Goal: Task Accomplishment & Management: Use online tool/utility

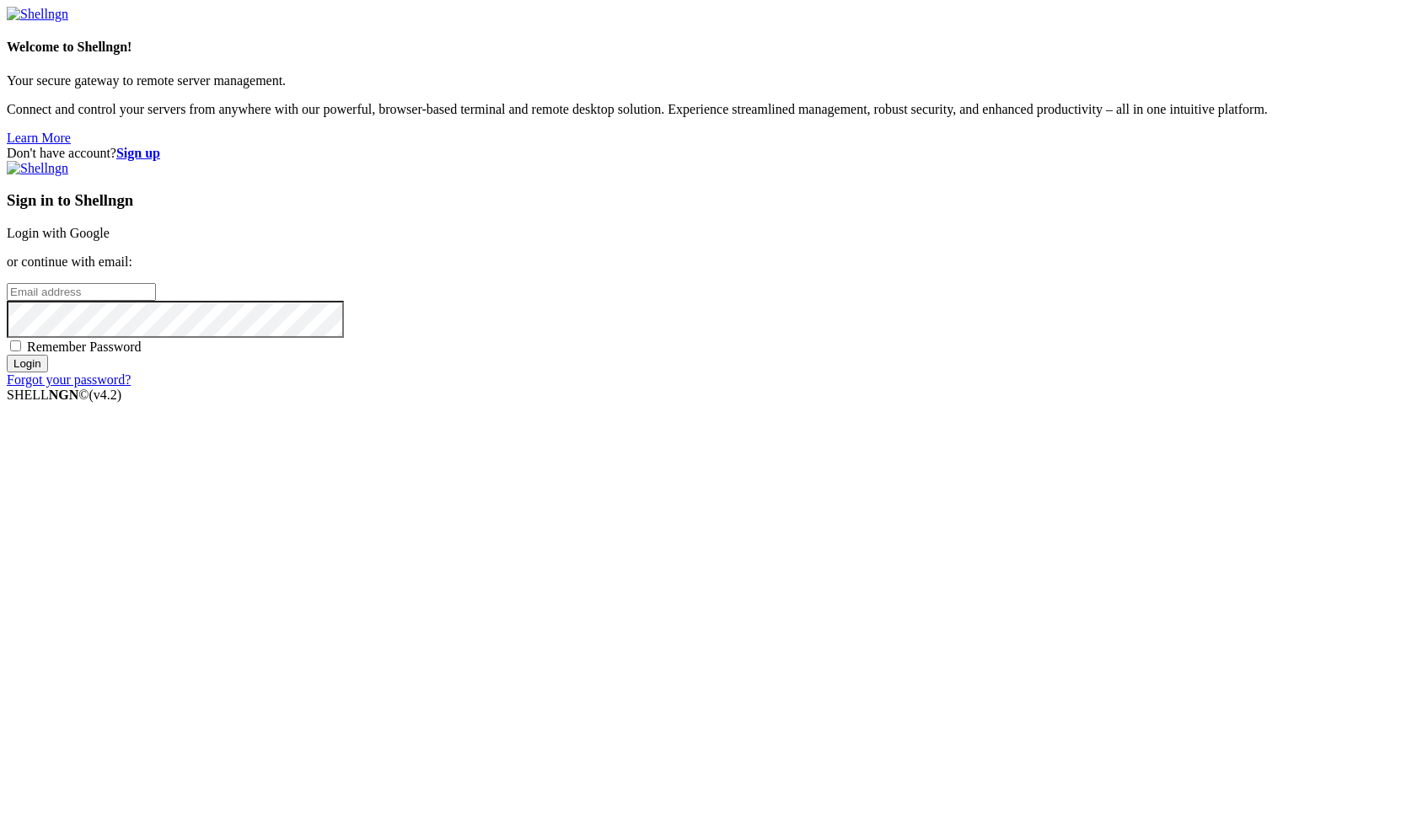
click at [110, 240] on link "Login with Google" at bounding box center [58, 233] width 103 height 14
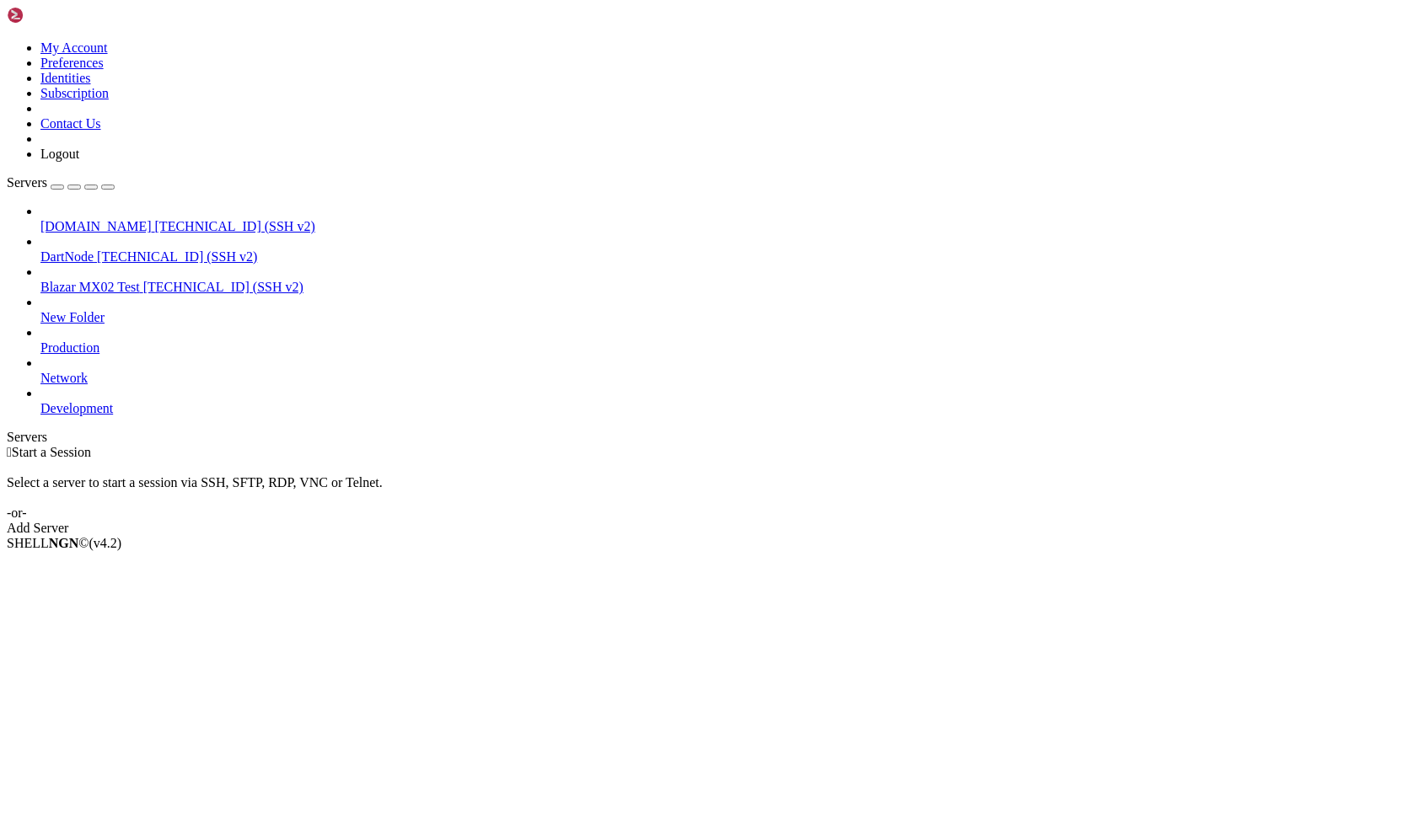
click at [99, 340] on span "Production" at bounding box center [70, 347] width 59 height 14
click at [275, 460] on div "Select a server to start a session via SSH, SFTP, RDP, VNC or Telnet. -or-" at bounding box center [714, 490] width 1414 height 61
click at [57, 187] on div "button" at bounding box center [57, 187] width 0 height 0
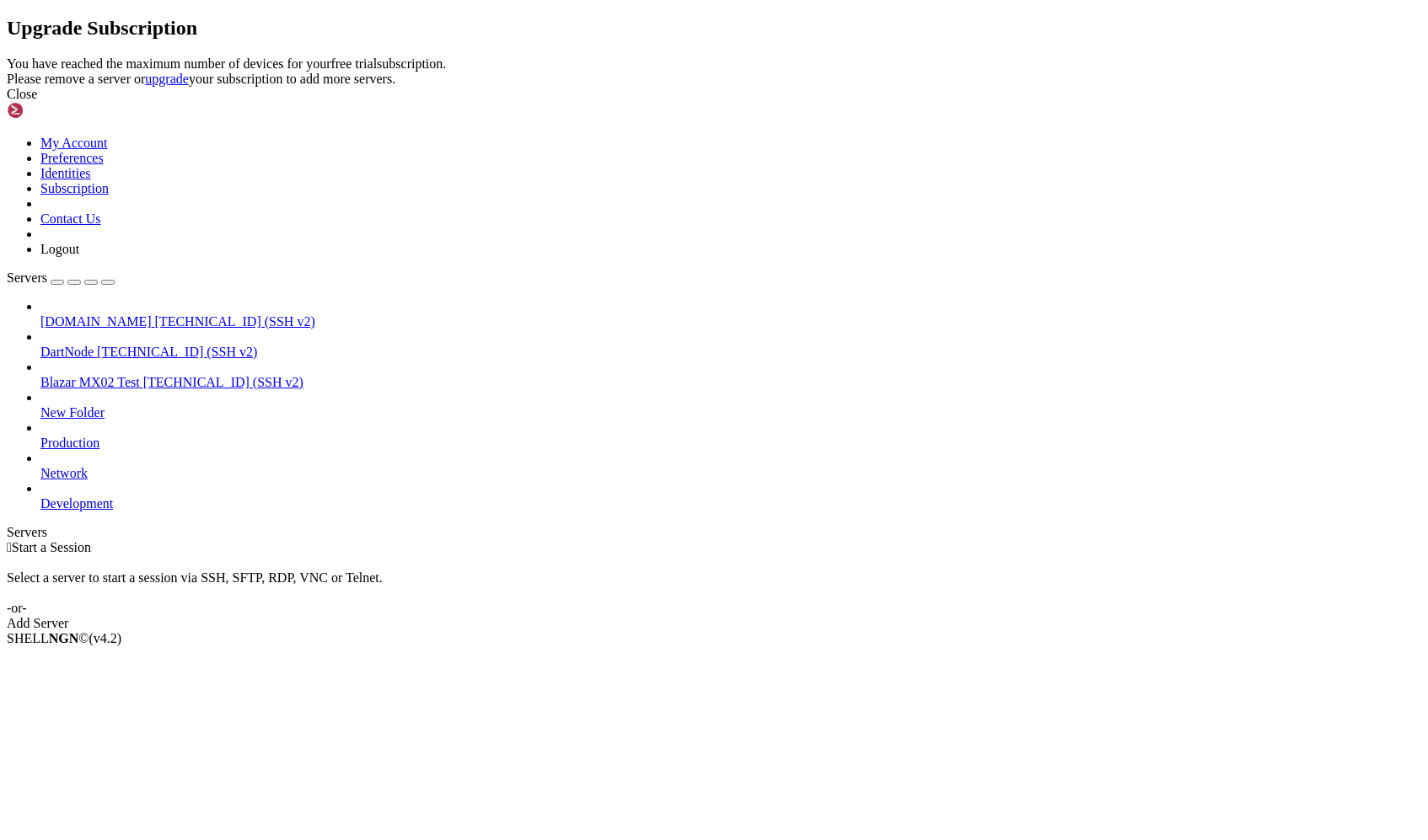
click at [429, 102] on div "Upgrade Subscription You have reached the maximum number of devices for your fr…" at bounding box center [714, 59] width 1414 height 85
click at [7, 56] on icon at bounding box center [7, 56] width 0 height 0
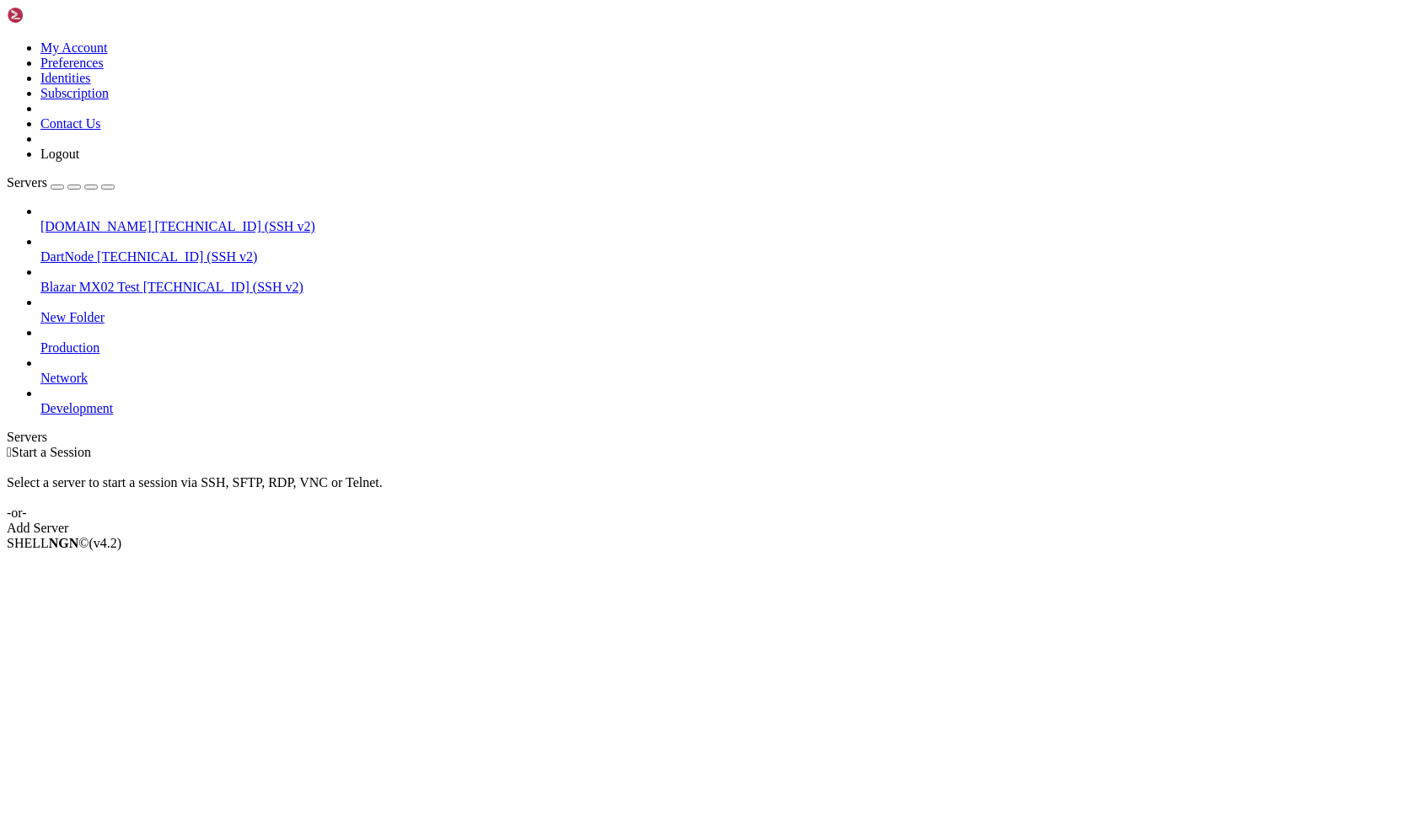
click at [140, 280] on span "Blazar MX02 Test" at bounding box center [90, 287] width 99 height 14
click at [796, 521] on div "Add Server" at bounding box center [714, 528] width 1414 height 15
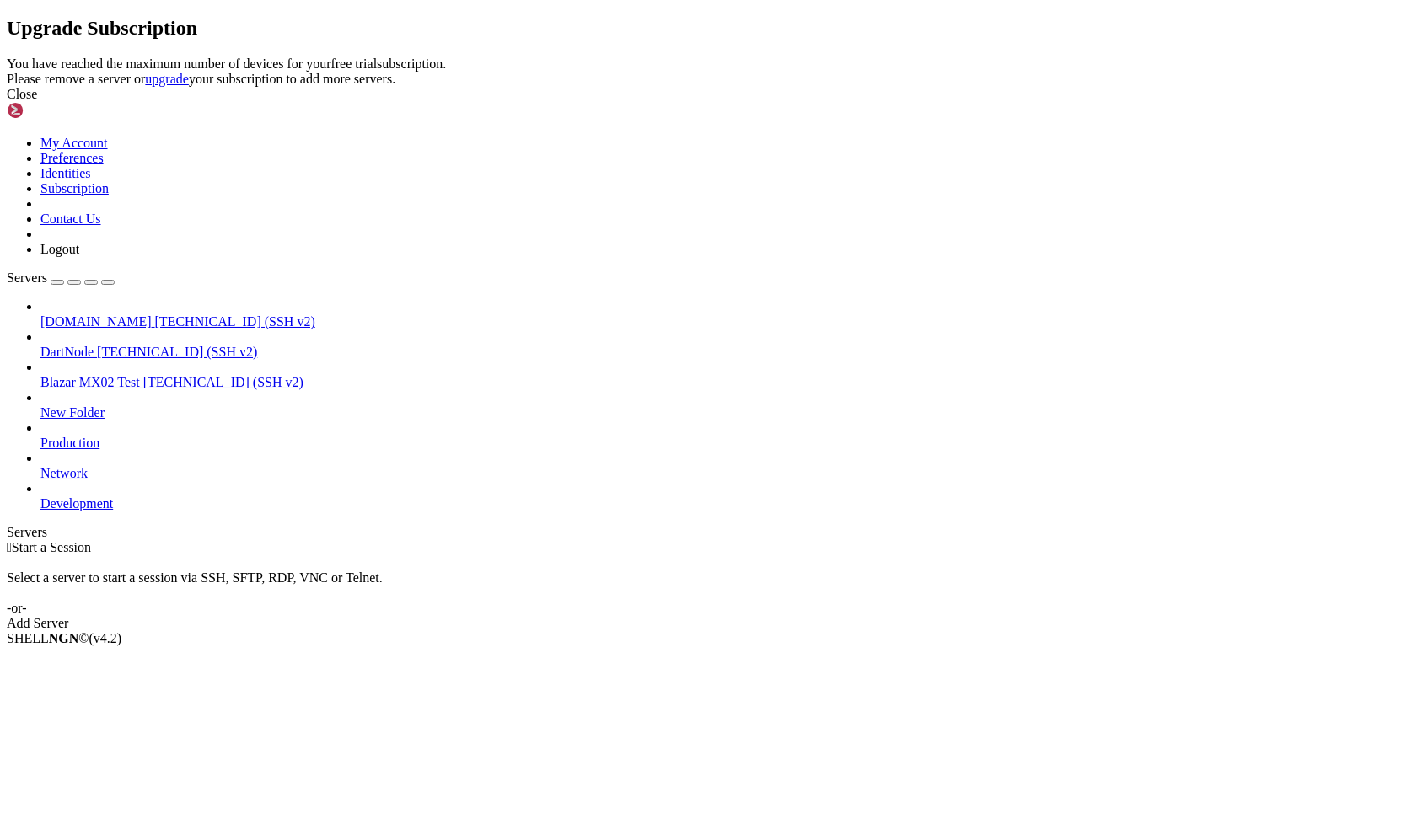
click at [7, 56] on icon at bounding box center [7, 56] width 0 height 0
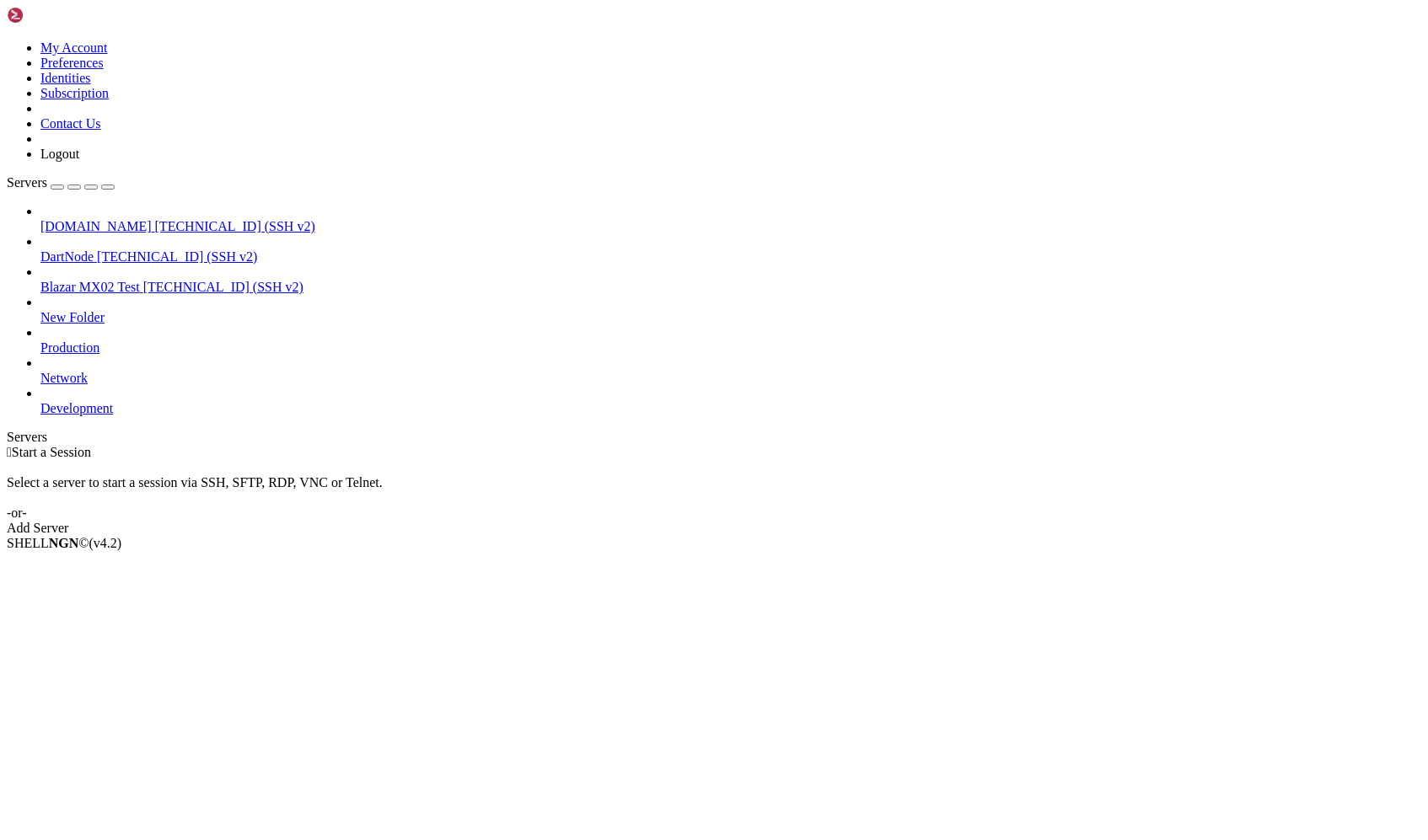
click at [151, 219] on span "[DOMAIN_NAME]" at bounding box center [96, 226] width 111 height 14
click at [95, 671] on span "Properties" at bounding box center [68, 678] width 55 height 14
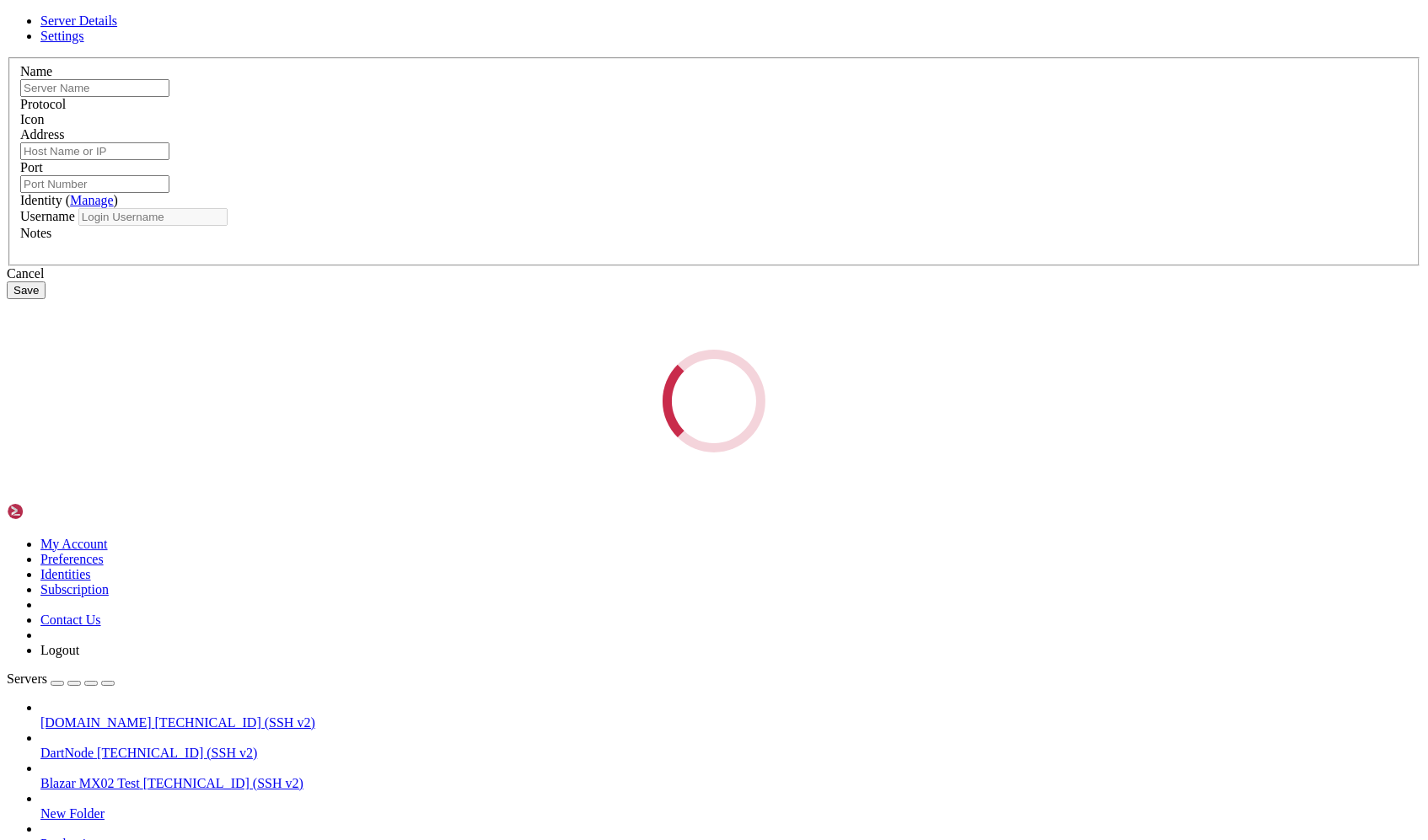
type input "[DOMAIN_NAME]"
type input "[TECHNICAL_ID]"
type input "22"
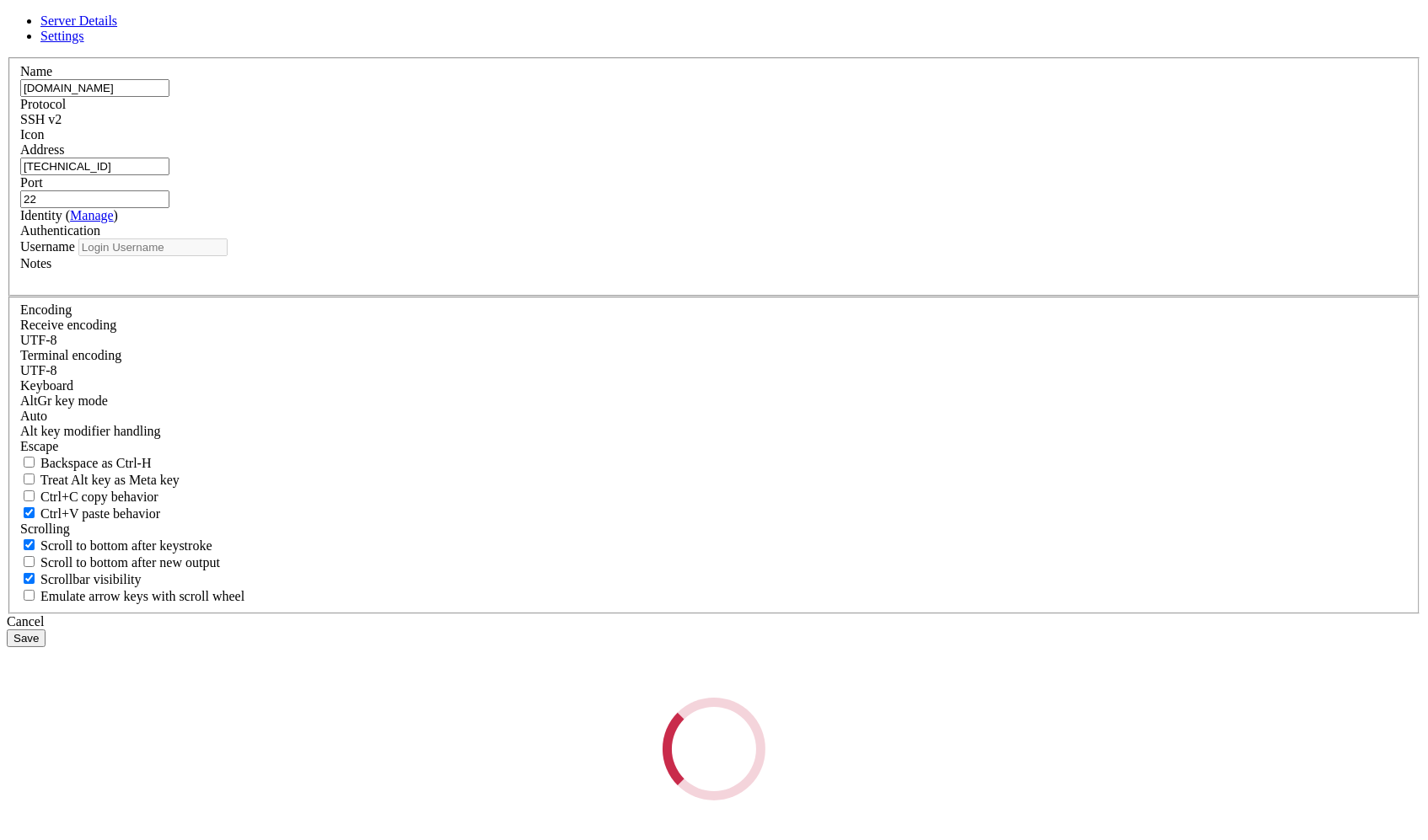
type input "root"
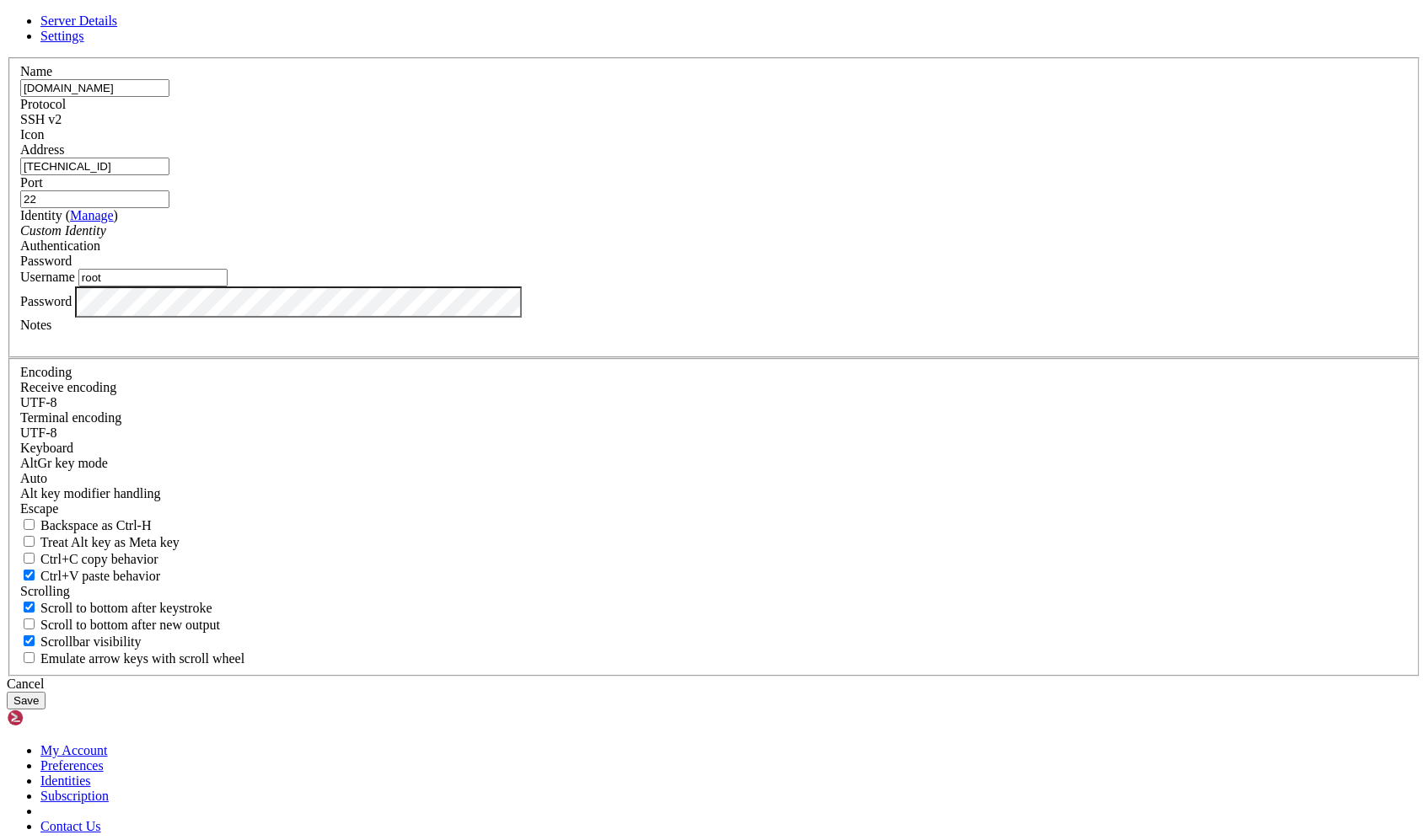
click at [604, 238] on div "Custom Identity" at bounding box center [714, 230] width 1388 height 15
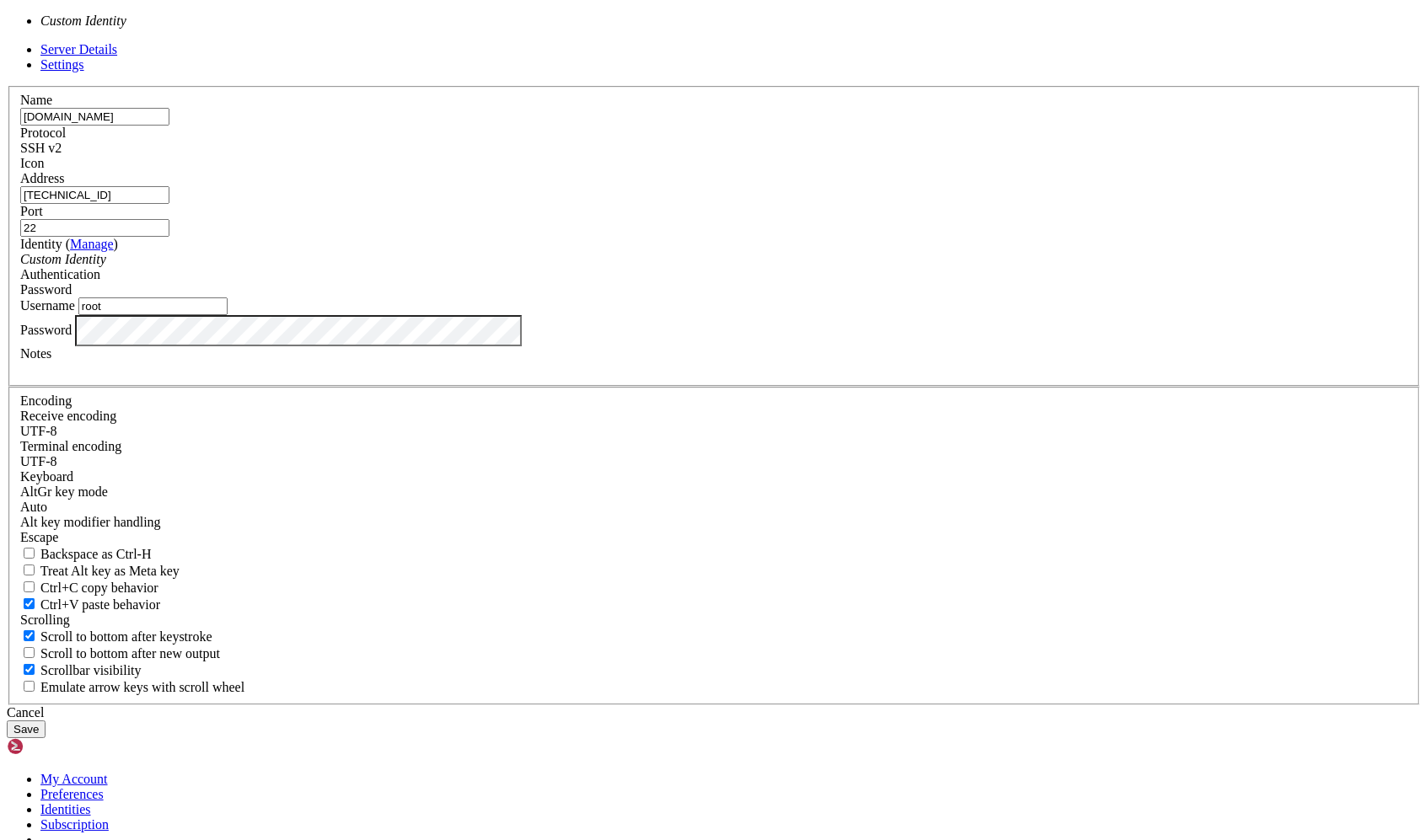
click at [467, 426] on div "Name [DOMAIN_NAME] Protocol SSH v2 Icon Address [TECHNICAL_ID] ( )" at bounding box center [714, 396] width 1414 height 619
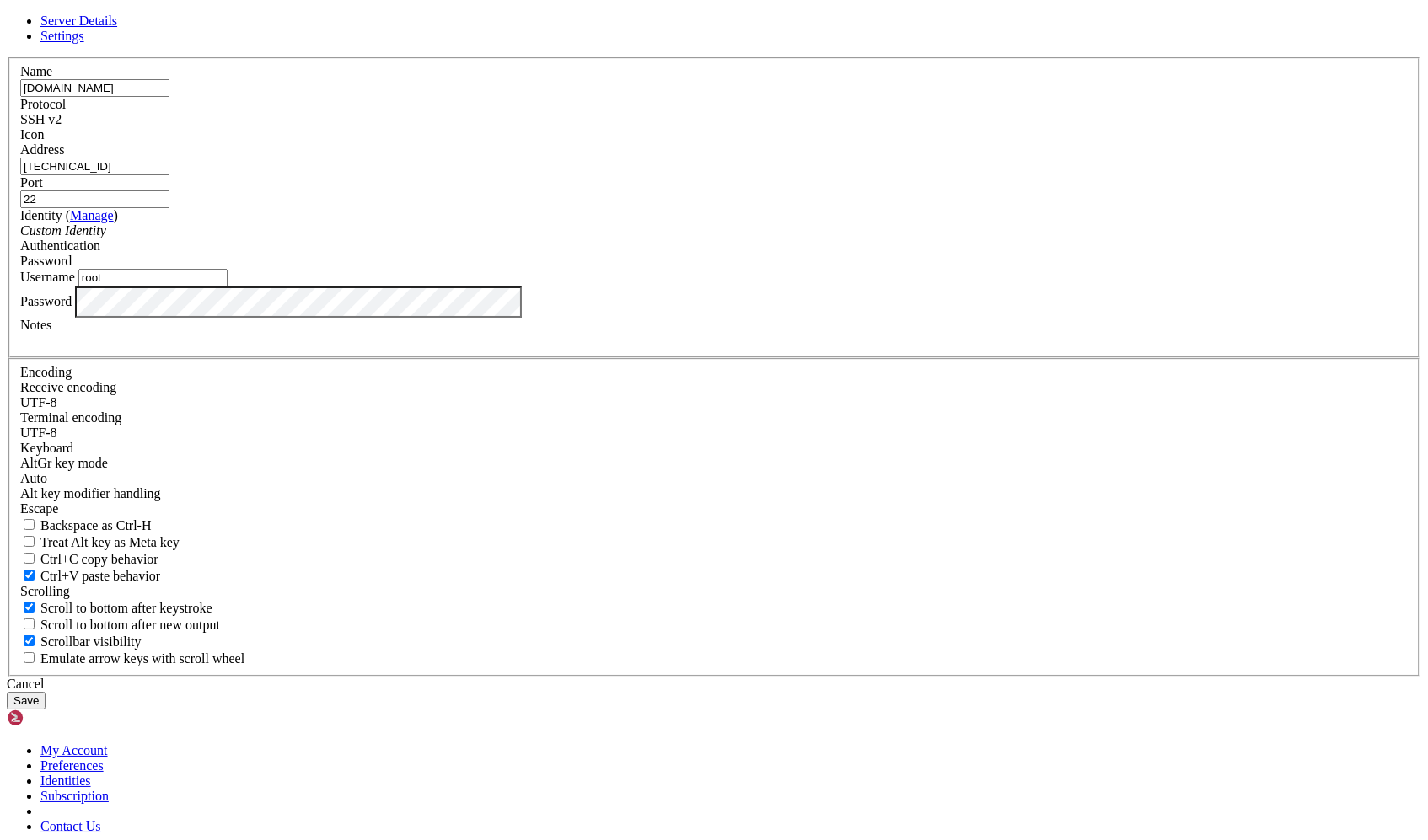
click at [829, 269] on div "Password" at bounding box center [714, 260] width 1388 height 15
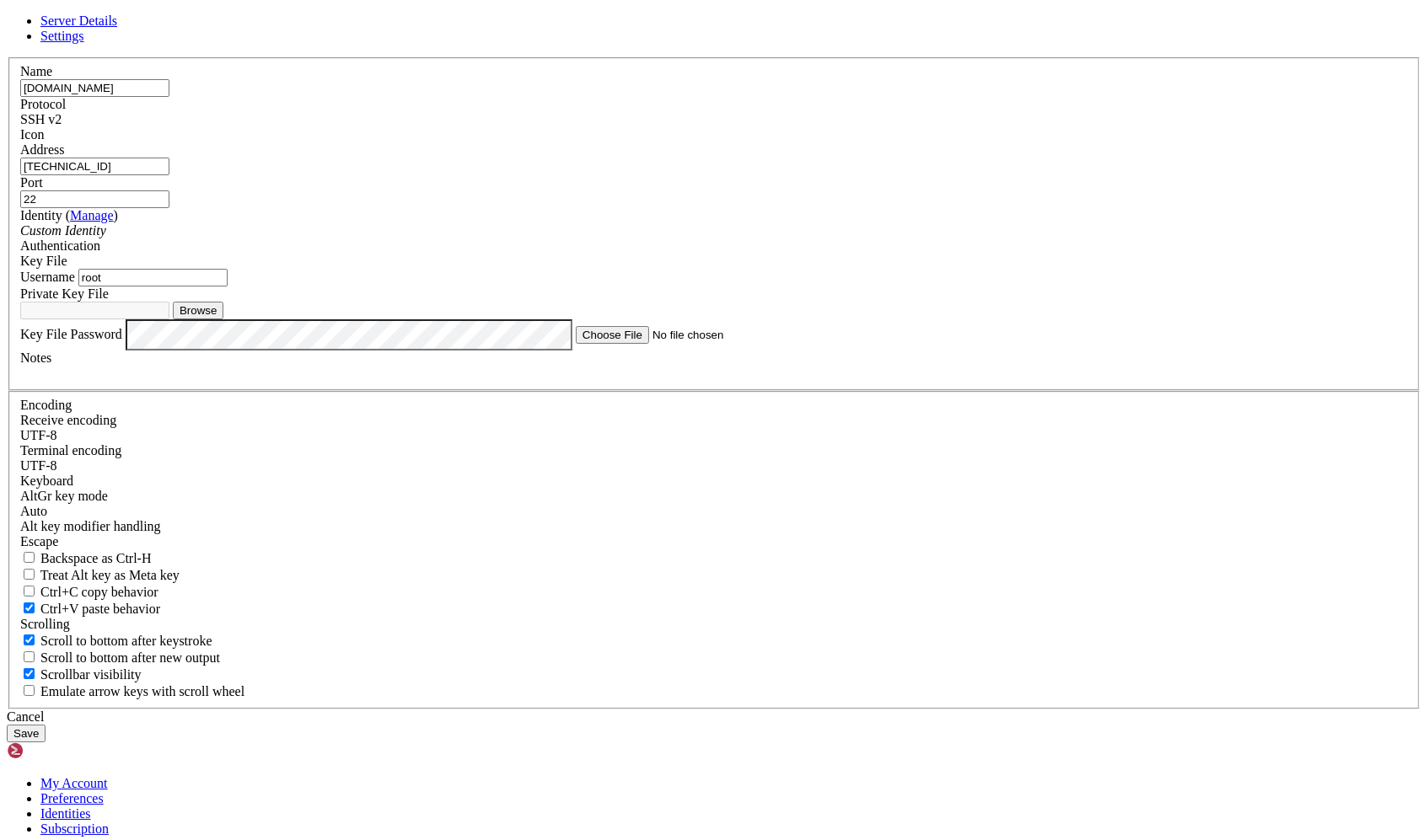
click at [223, 319] on button "Browse" at bounding box center [197, 310] width 50 height 18
type input "lightsail-[US_STATE][GEOGRAPHIC_DATA]pem"
click at [170, 175] on input "[TECHNICAL_ID]" at bounding box center [95, 166] width 150 height 18
paste input "[TECHNICAL_ID]"
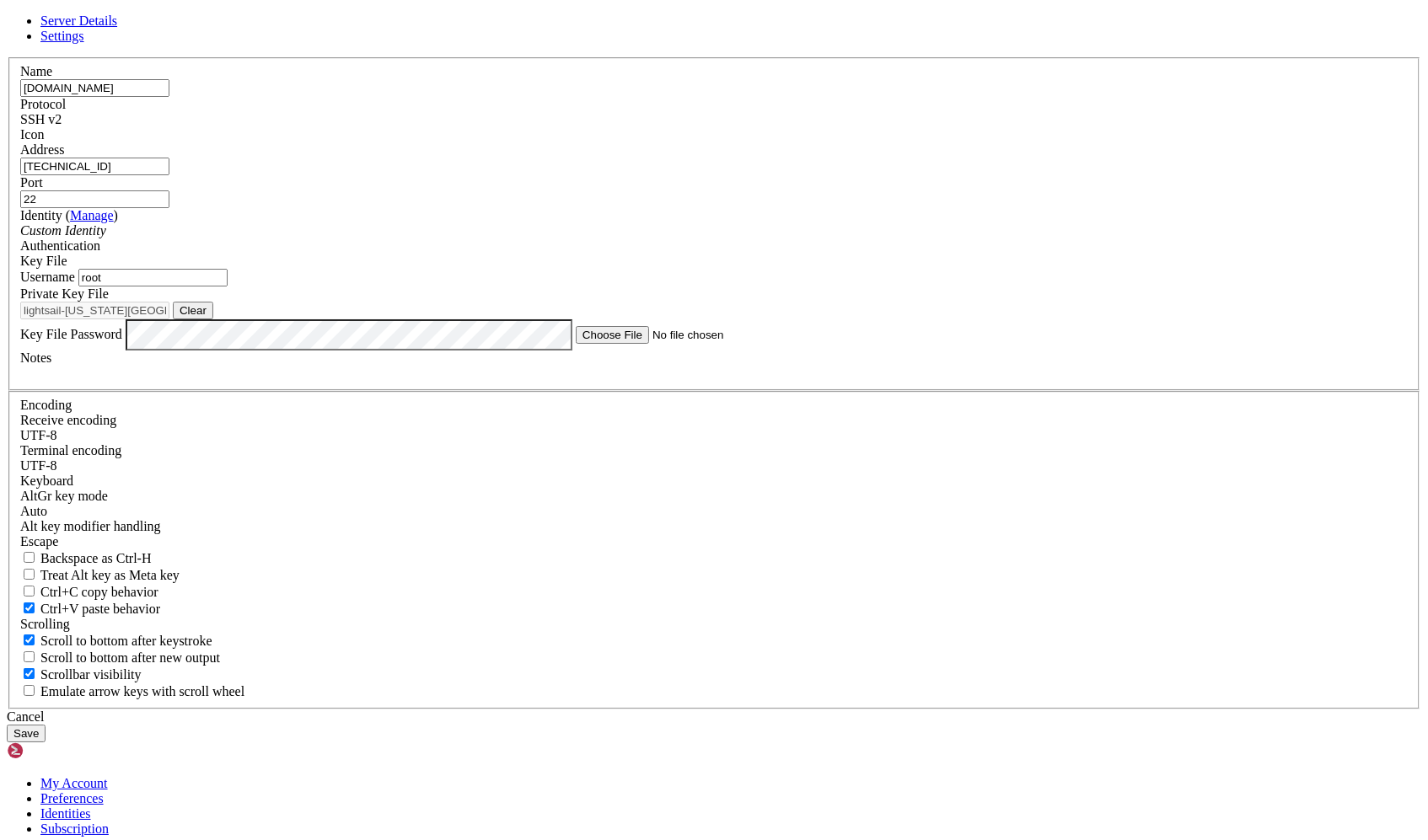
type input "[TECHNICAL_ID]"
click at [170, 97] on input "[DOMAIN_NAME]" at bounding box center [95, 88] width 150 height 18
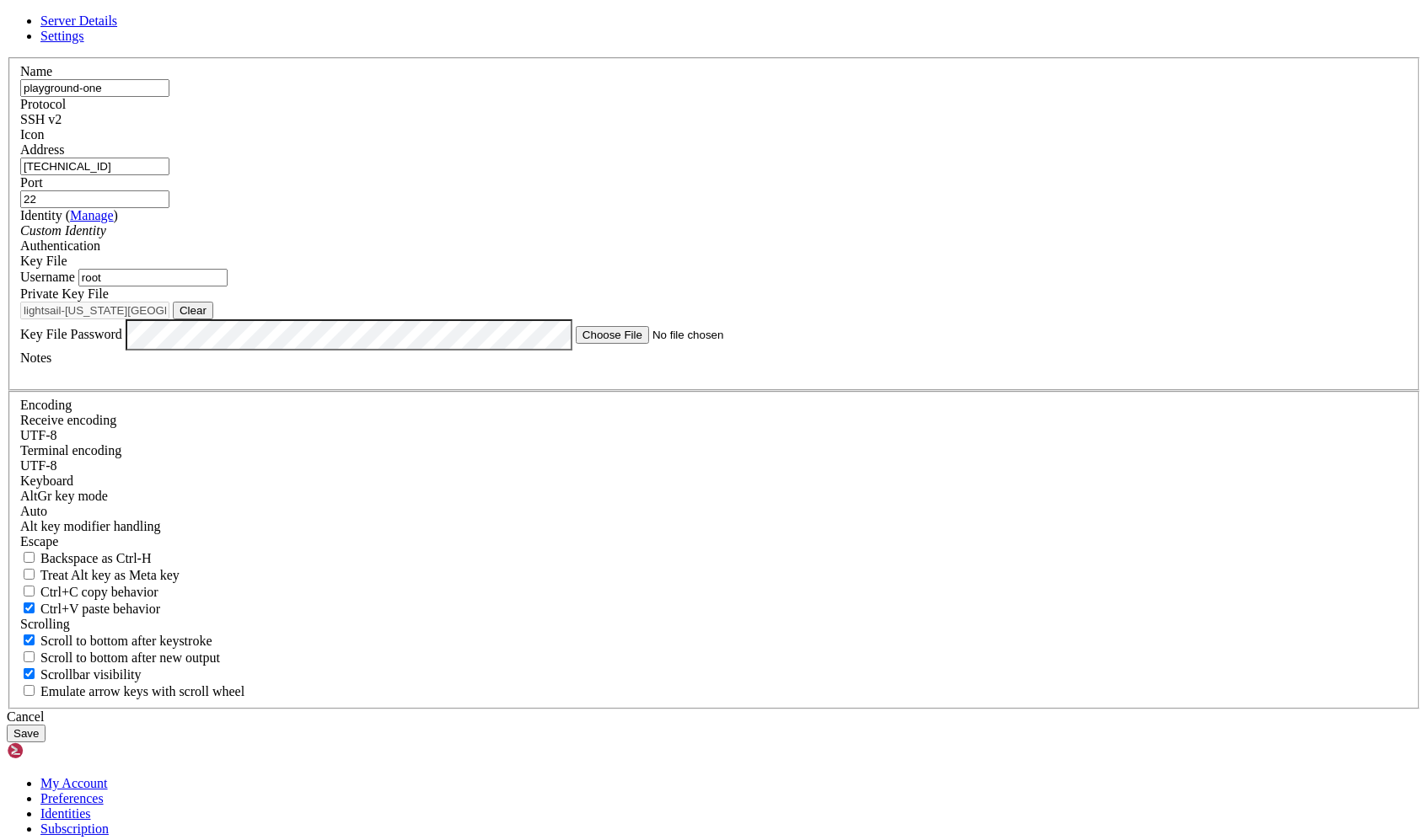
type input "playground-one"
click at [228, 287] on input "root" at bounding box center [153, 278] width 150 height 18
paste input "ubuntu"
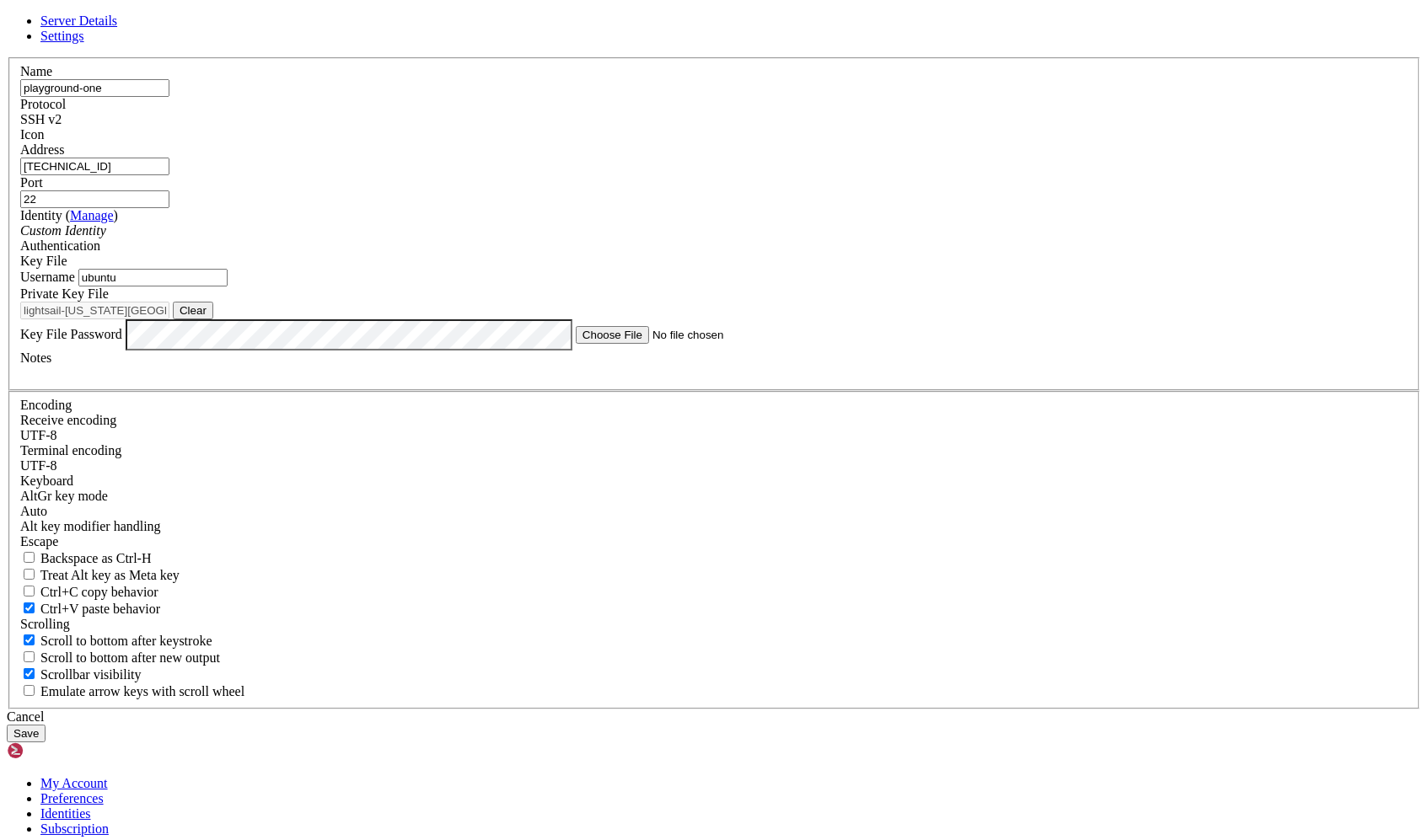
type input "ubuntu"
click at [479, 287] on div "Username ubuntu" at bounding box center [714, 278] width 1388 height 18
click at [939, 710] on div "Cancel Save" at bounding box center [714, 726] width 1414 height 33
click at [46, 725] on button "Save" at bounding box center [26, 734] width 39 height 18
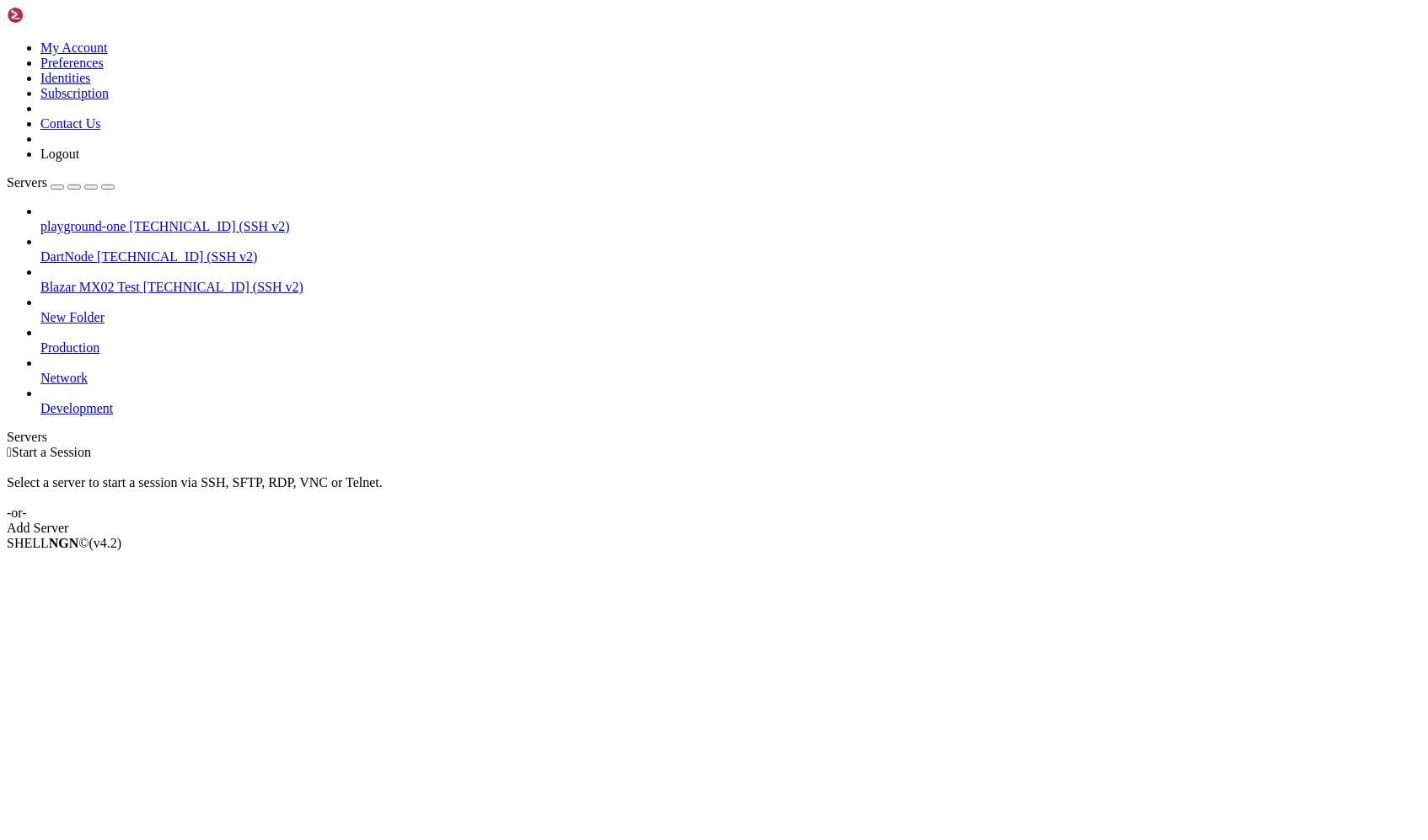
click at [138, 219] on span "[TECHNICAL_ID] (SSH v2)" at bounding box center [209, 226] width 160 height 14
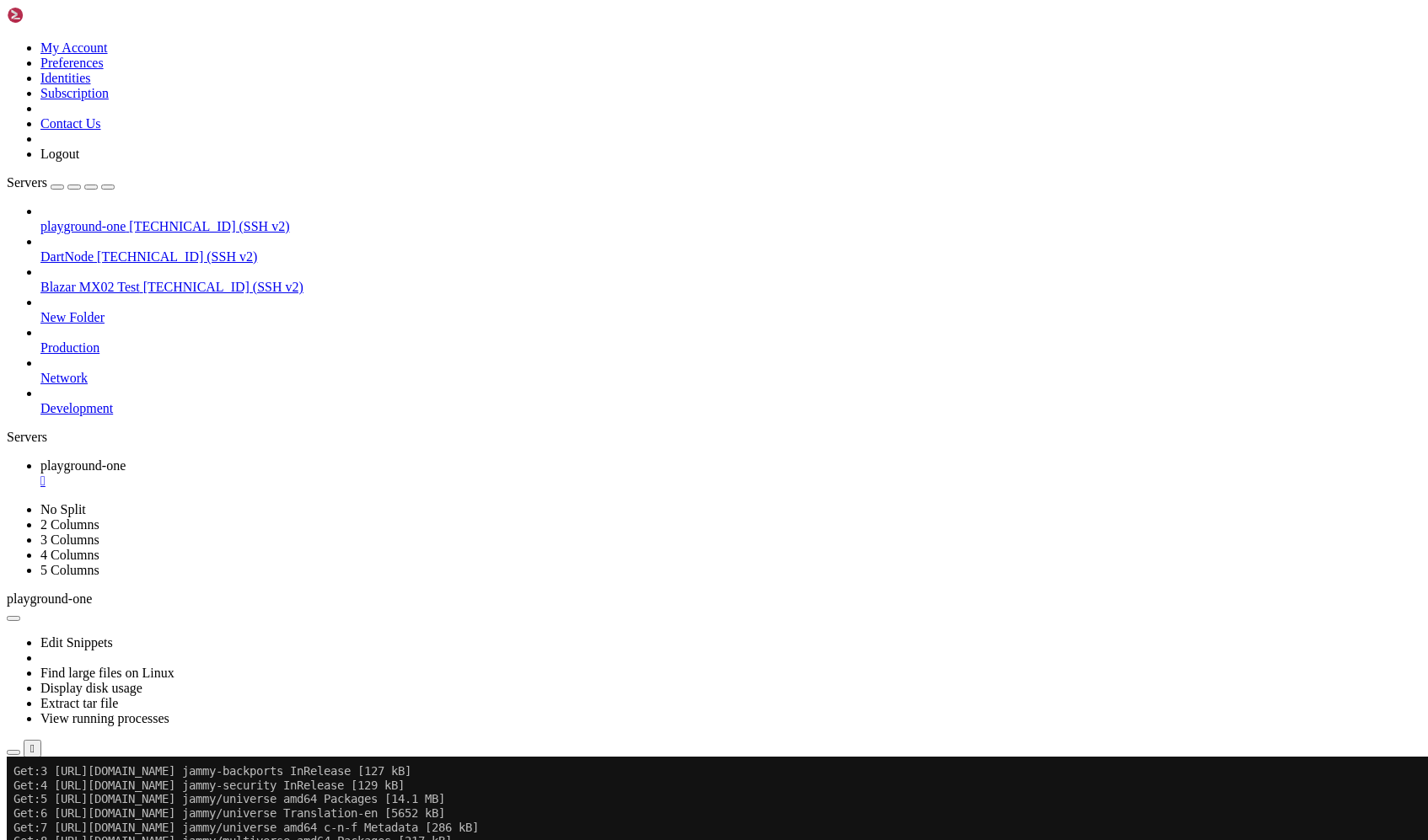
scroll to position [755, 0]
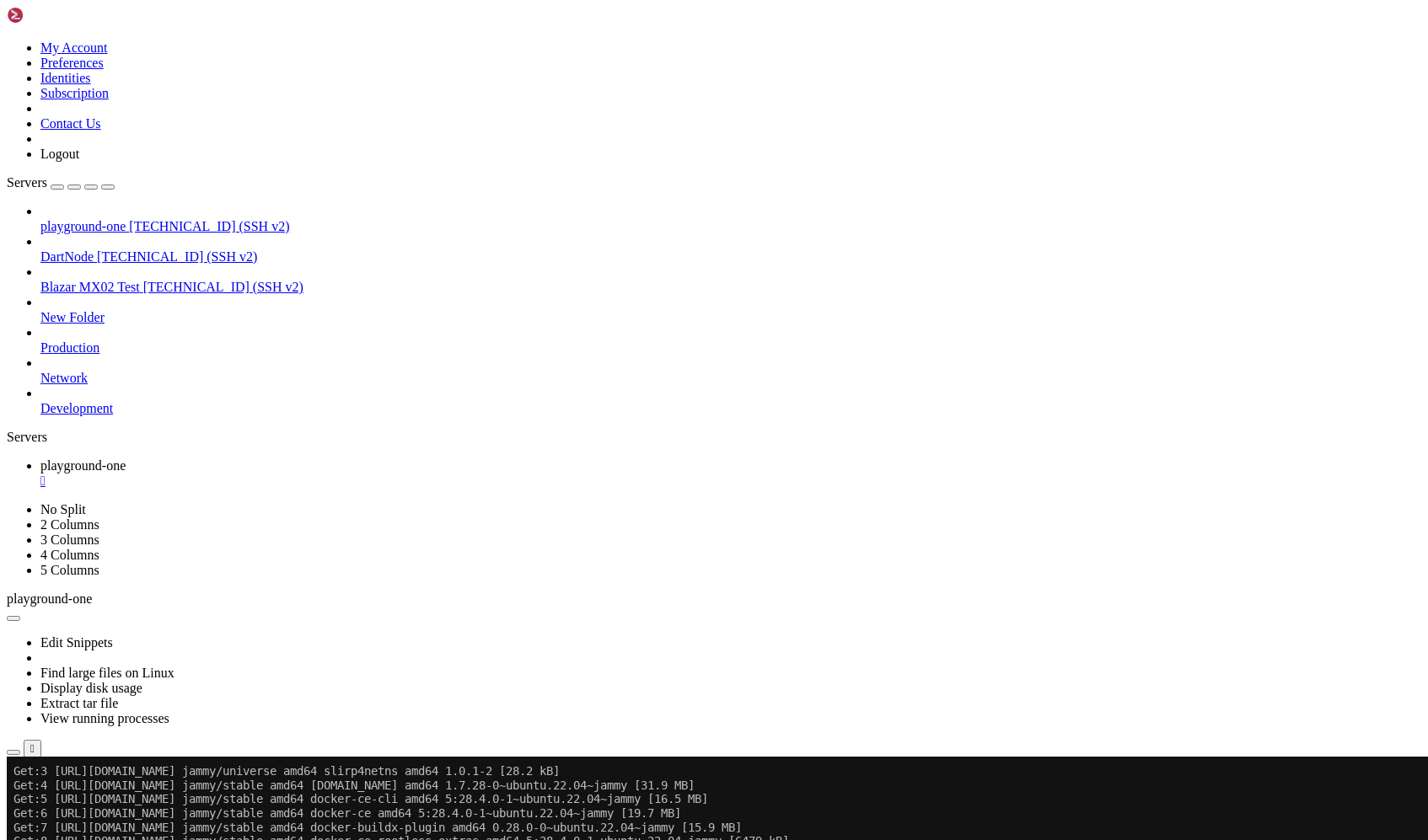
scroll to position [1975, 0]
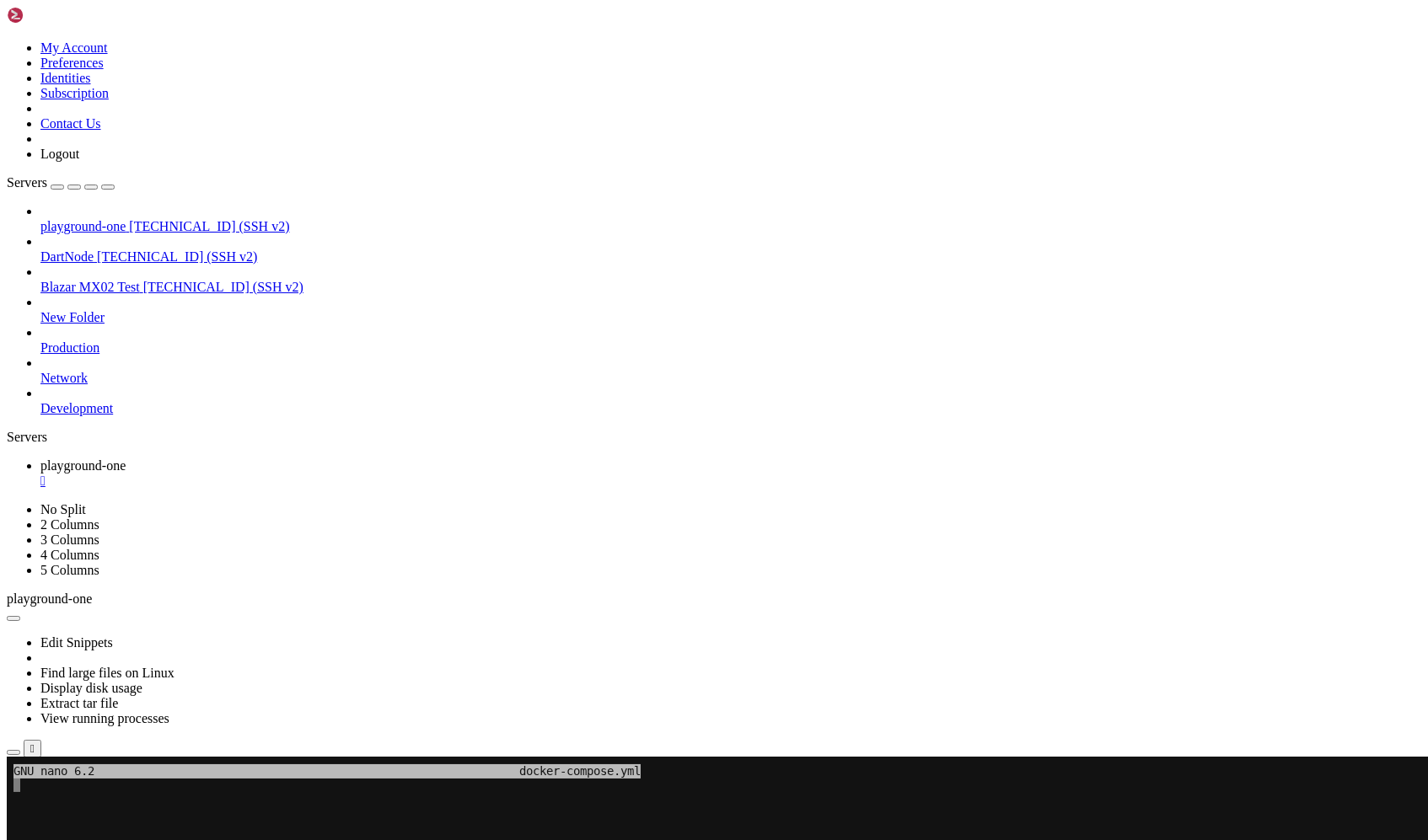
scroll to position [1610, 0]
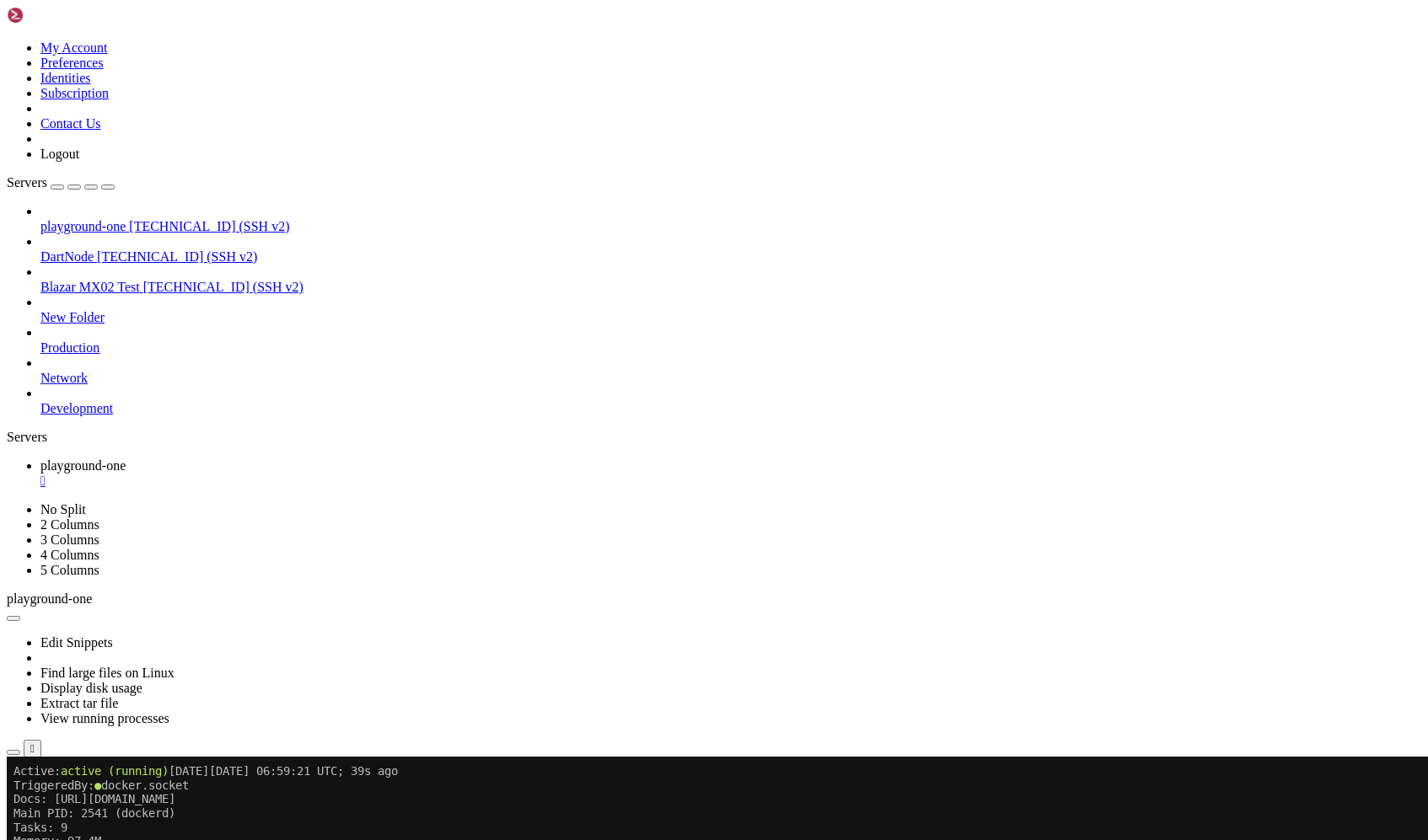
scroll to position [2002, 0]
